Goal: Browse casually

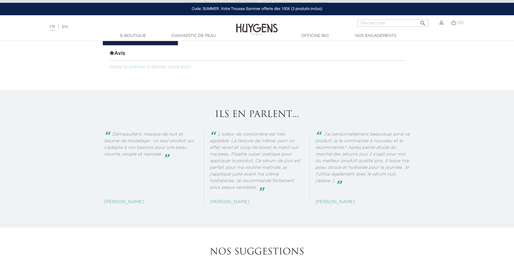
scroll to position [555, 0]
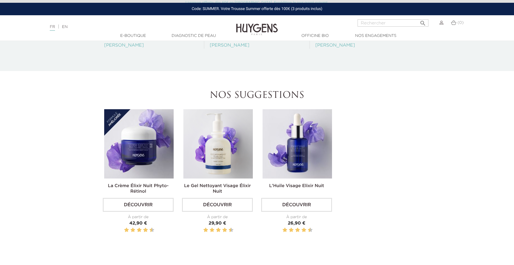
scroll to position [583, 0]
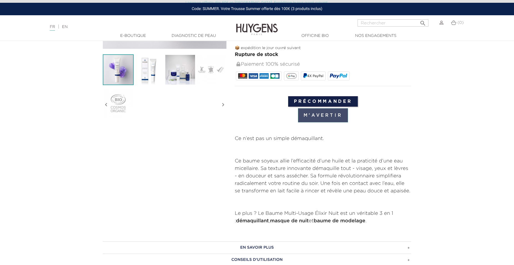
scroll to position [194, 0]
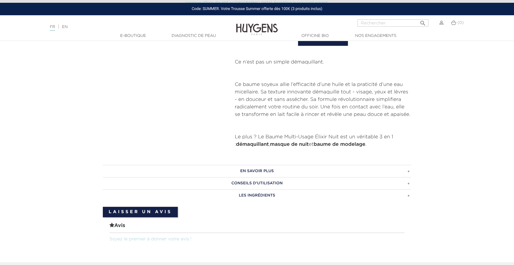
scroll to position [250, 0]
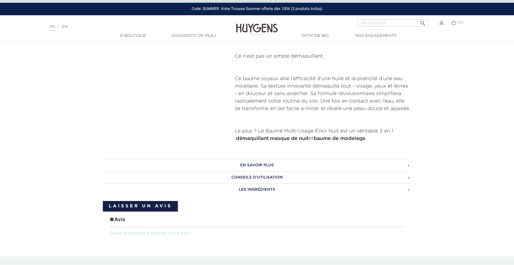
click at [217, 166] on h3 "EN SAVOIR PLUS" at bounding box center [257, 165] width 308 height 12
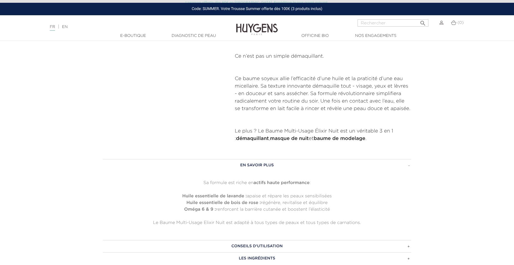
click at [217, 166] on h3 "EN SAVOIR PLUS" at bounding box center [257, 165] width 308 height 12
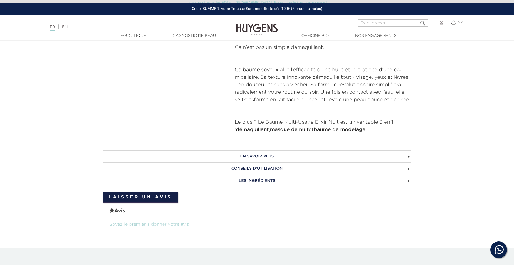
scroll to position [194, 0]
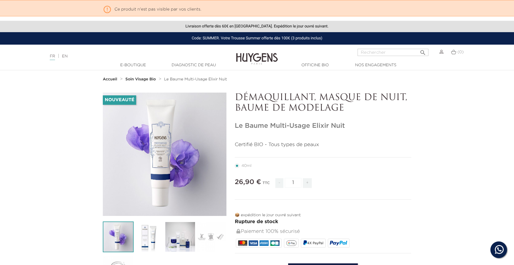
click at [245, 61] on img at bounding box center [257, 54] width 42 height 21
